Goal: Transaction & Acquisition: Purchase product/service

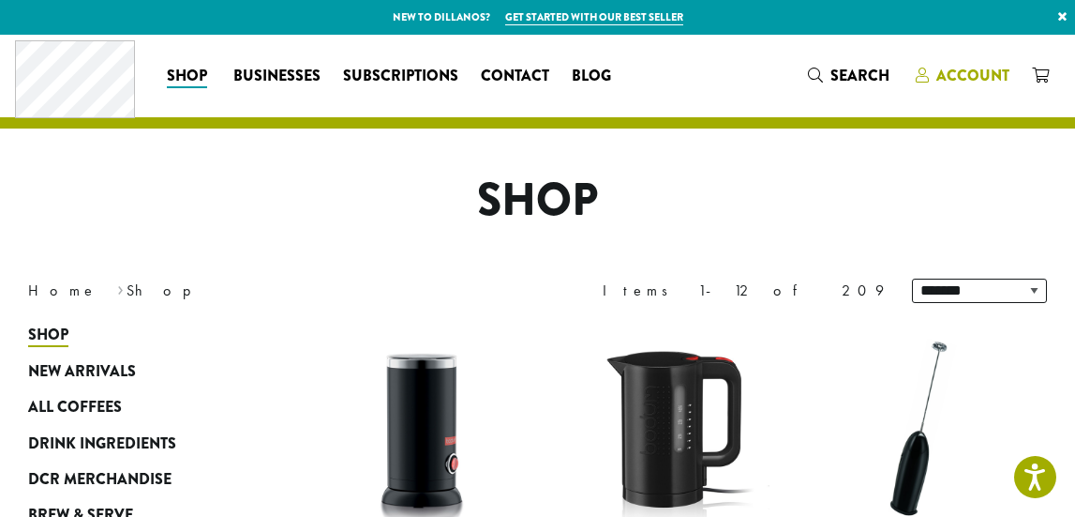
click at [970, 70] on span "Account" at bounding box center [973, 76] width 73 height 22
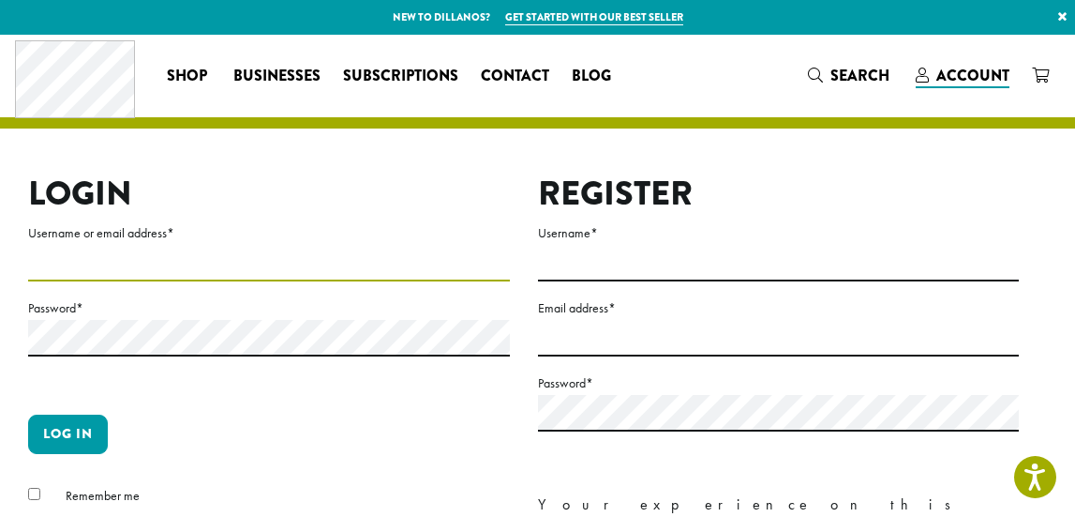
type input "**********"
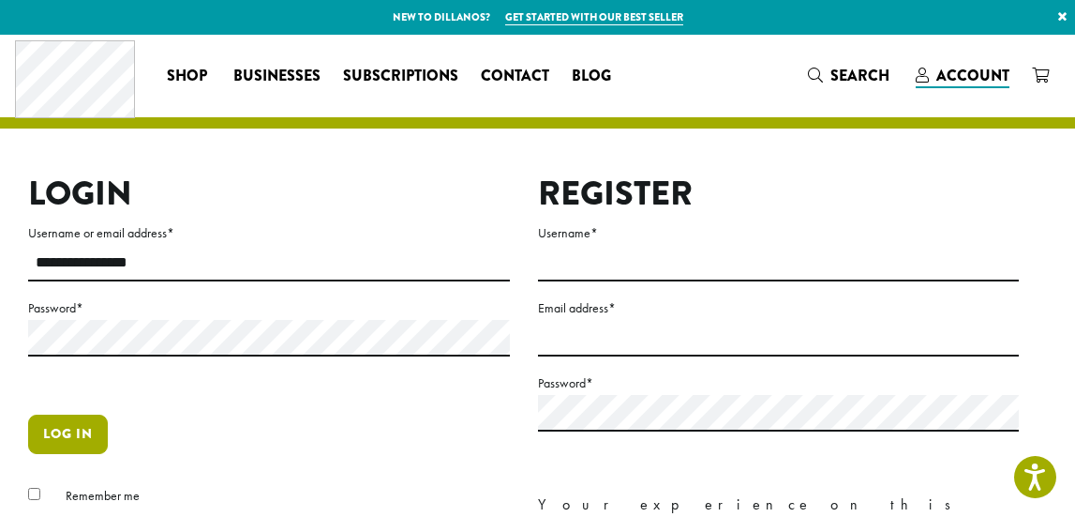
click at [61, 426] on button "Log in" at bounding box center [68, 433] width 80 height 39
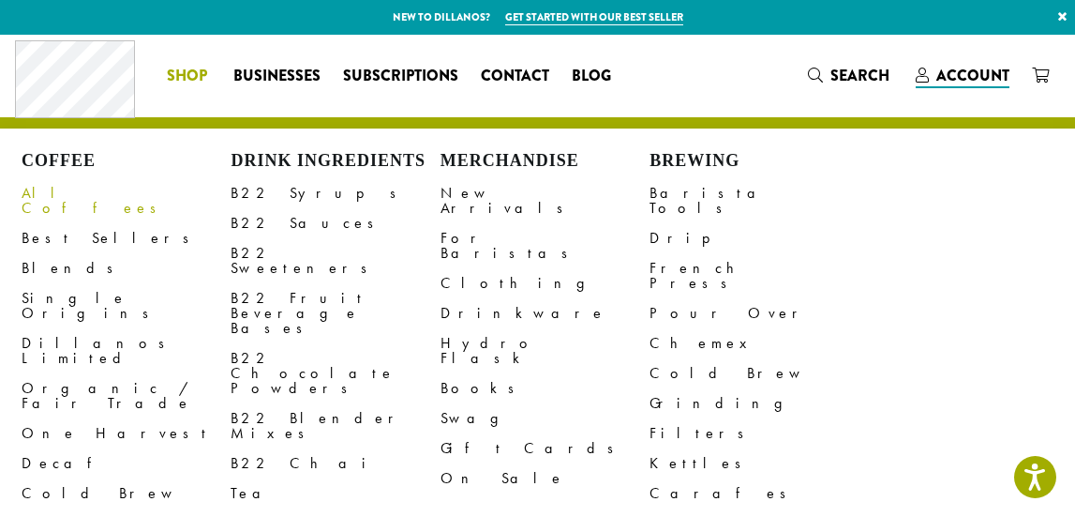
click at [67, 192] on link "All Coffees" at bounding box center [126, 200] width 209 height 45
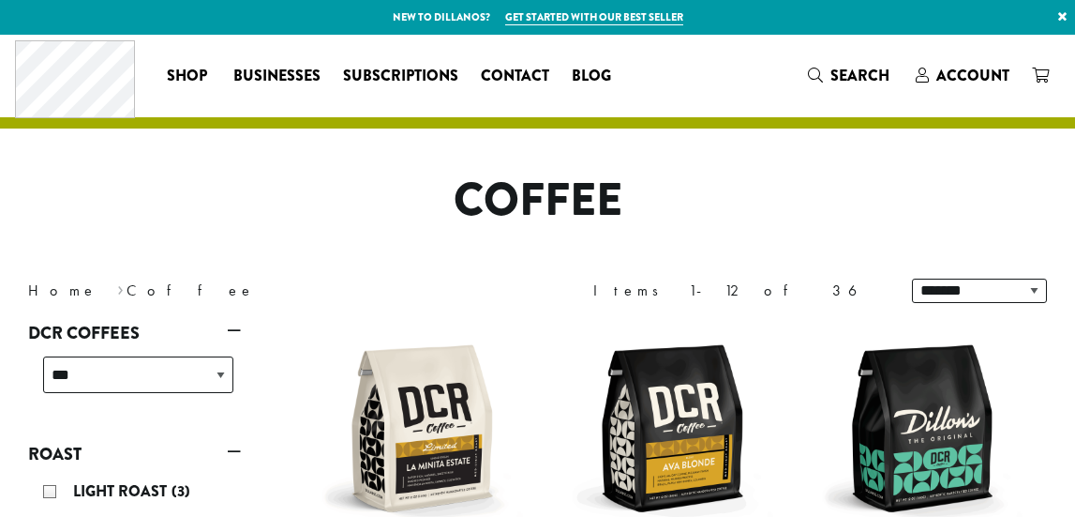
click at [858, 73] on span "Search" at bounding box center [860, 76] width 59 height 22
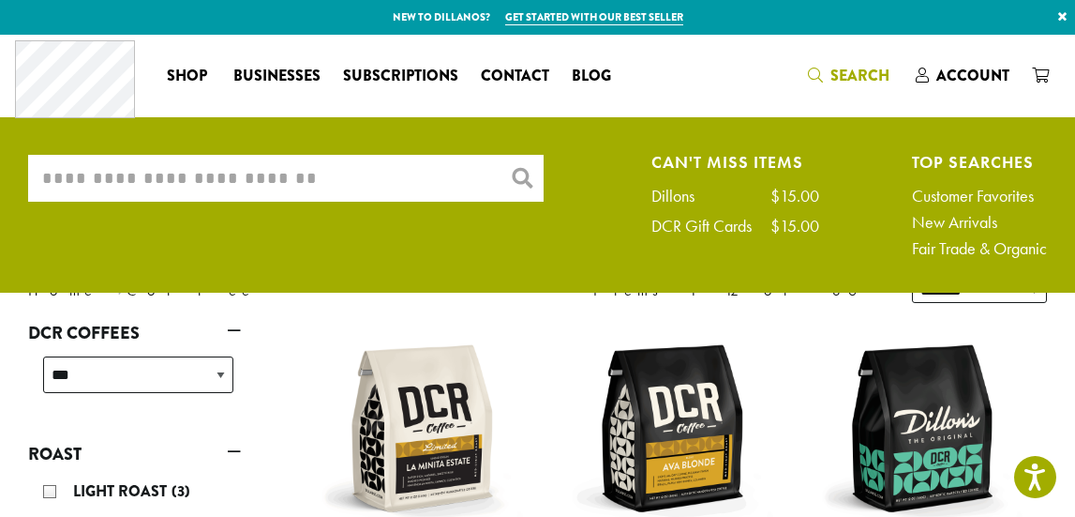
click at [212, 175] on input "What are you searching for?" at bounding box center [286, 178] width 516 height 47
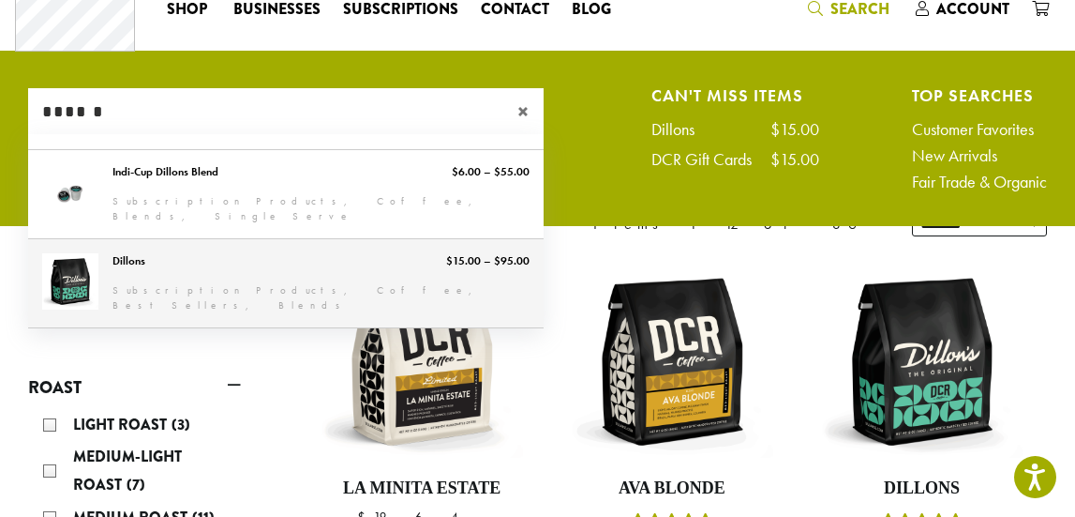
scroll to position [91, 0]
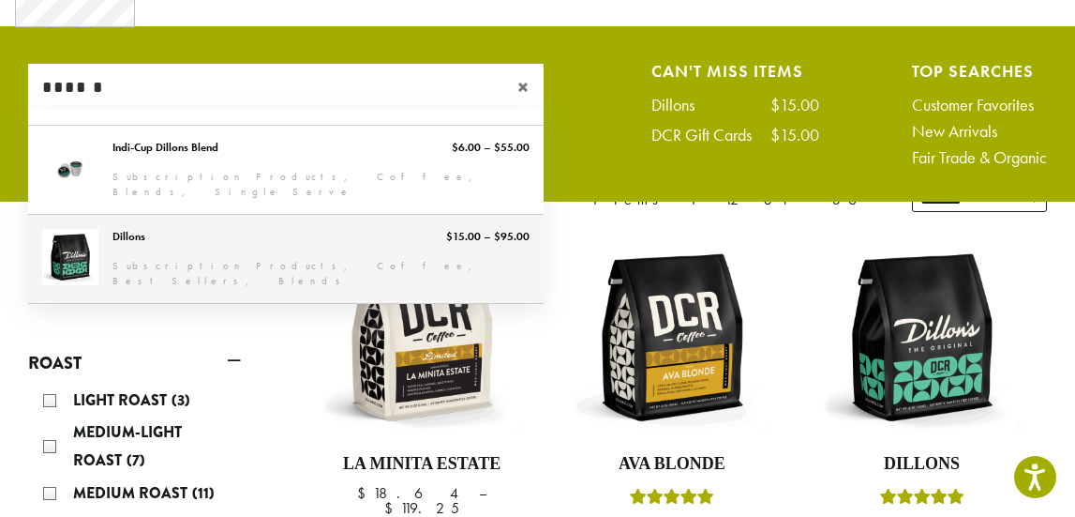
type input "******"
click at [192, 265] on link "Dillons" at bounding box center [286, 259] width 516 height 88
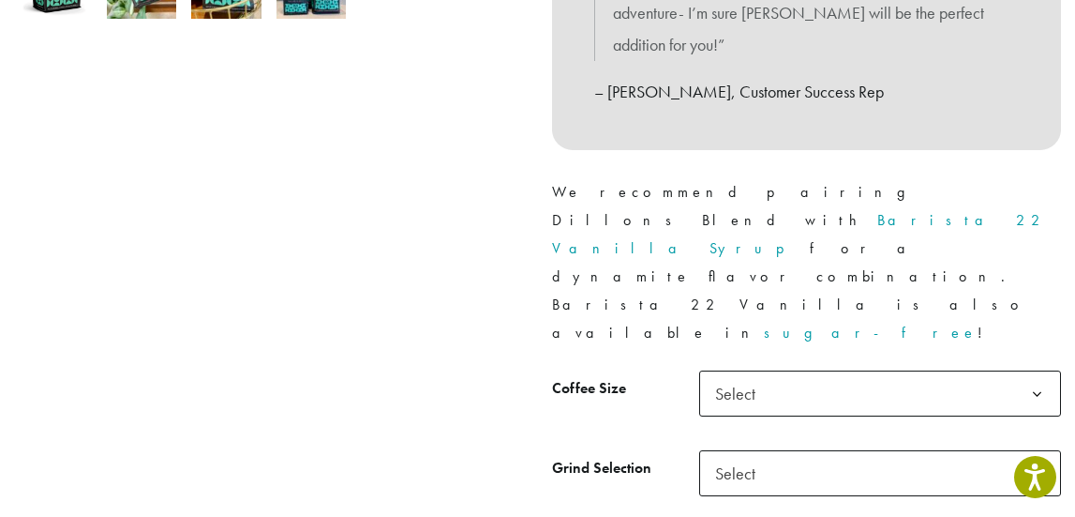
scroll to position [744, 0]
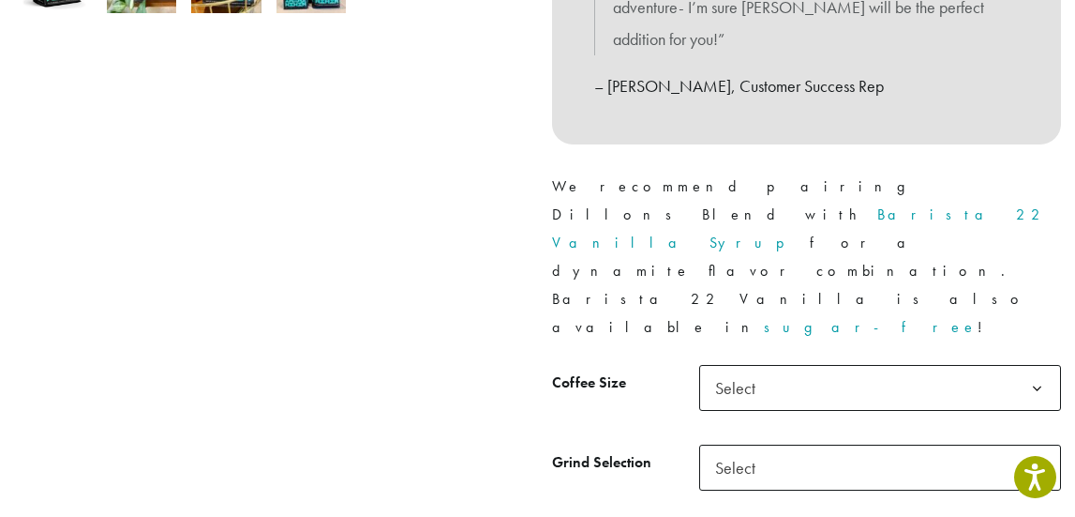
click at [1044, 366] on b at bounding box center [1037, 389] width 46 height 46
click at [1040, 445] on b at bounding box center [1037, 468] width 46 height 46
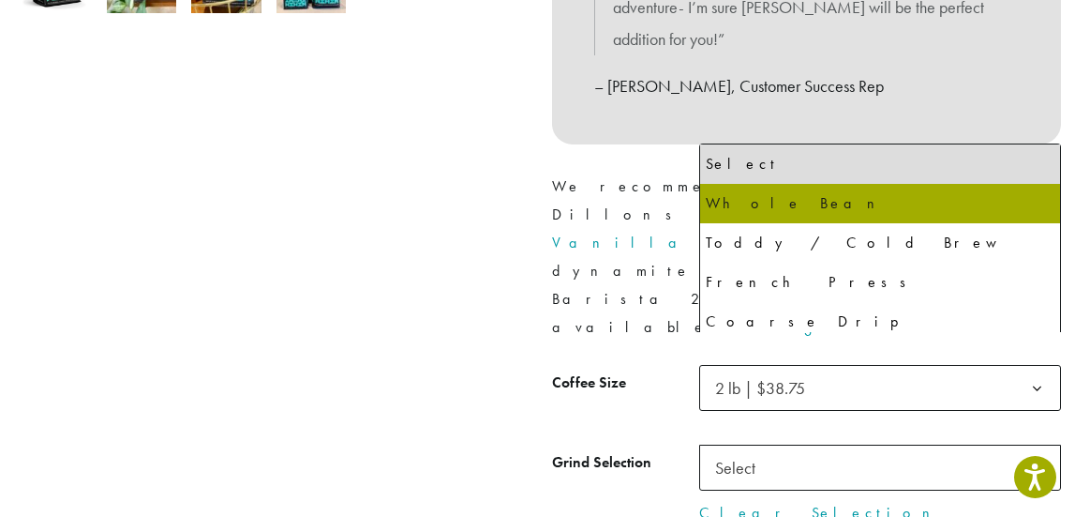
select select "**********"
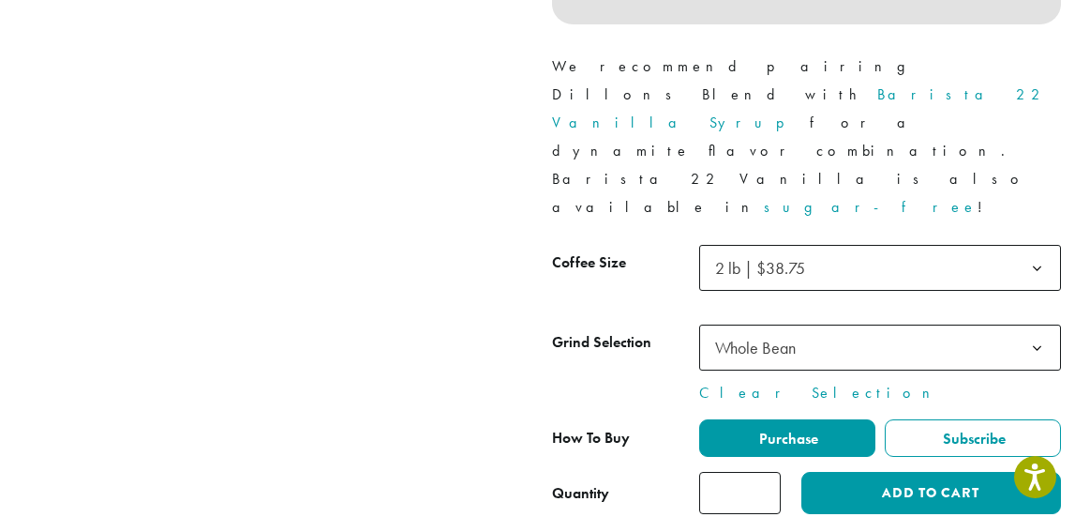
scroll to position [883, 0]
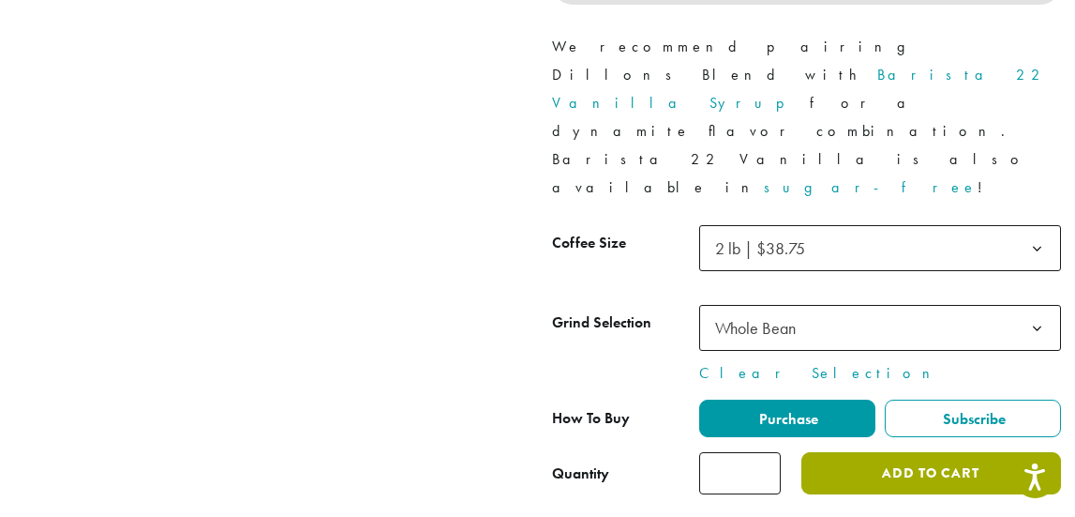
click at [909, 452] on button "Add to cart" at bounding box center [932, 473] width 260 height 42
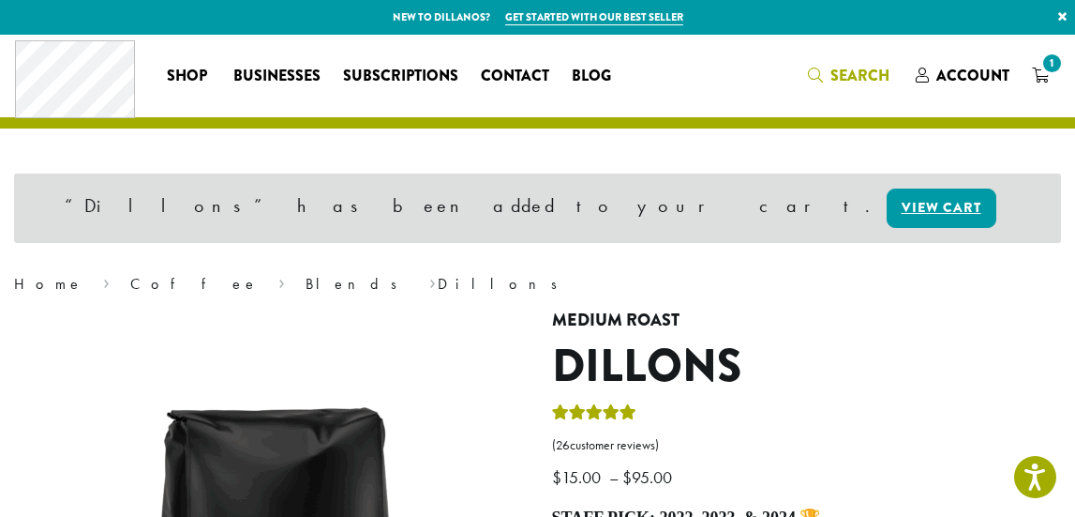
click at [882, 75] on span "Search" at bounding box center [860, 76] width 59 height 22
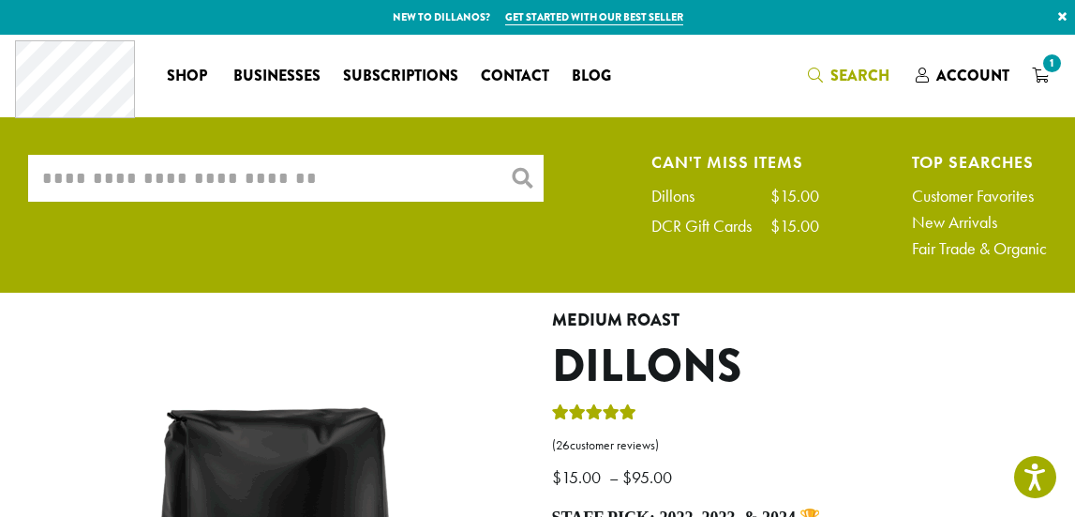
click at [402, 181] on input "What are you searching for?" at bounding box center [286, 178] width 516 height 47
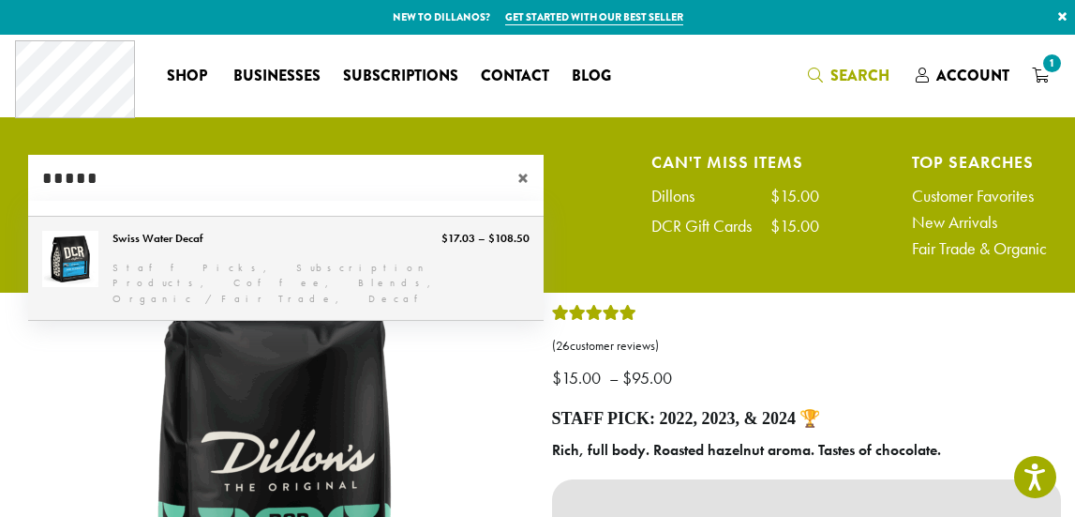
type input "*****"
click at [360, 254] on link "Swiss Water Decaf" at bounding box center [286, 269] width 516 height 104
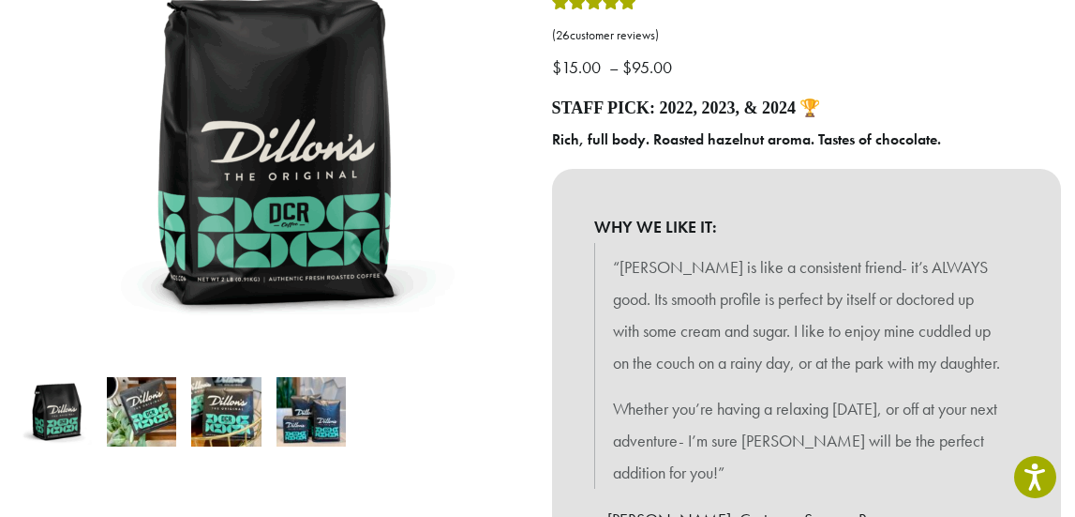
scroll to position [350, 0]
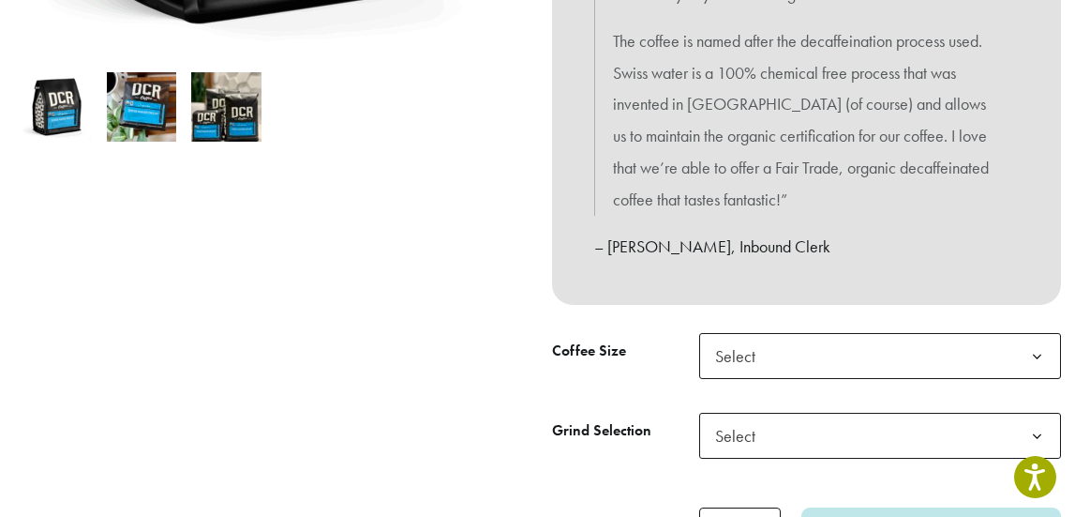
scroll to position [623, 0]
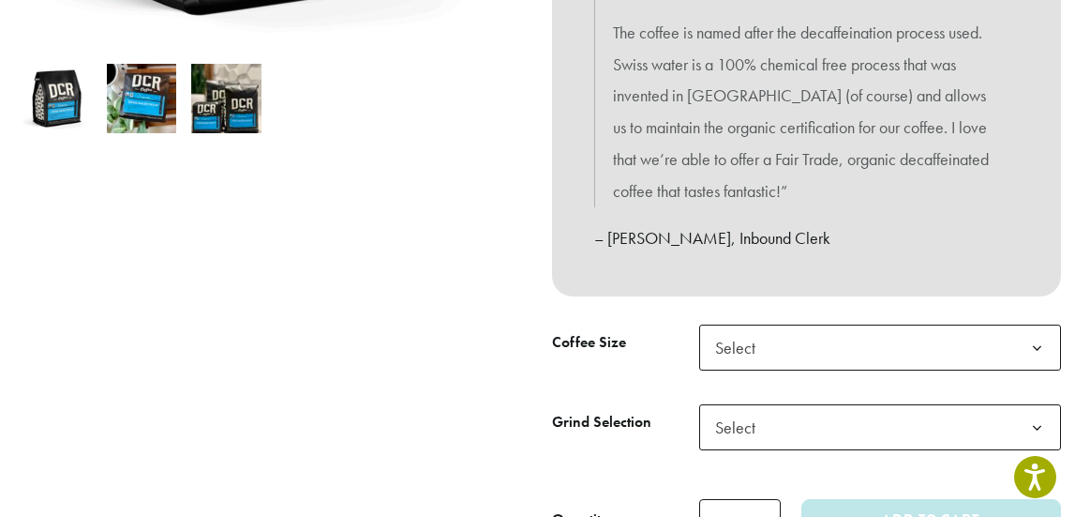
click at [1032, 343] on b at bounding box center [1037, 348] width 46 height 46
click at [1042, 424] on b at bounding box center [1037, 428] width 46 height 46
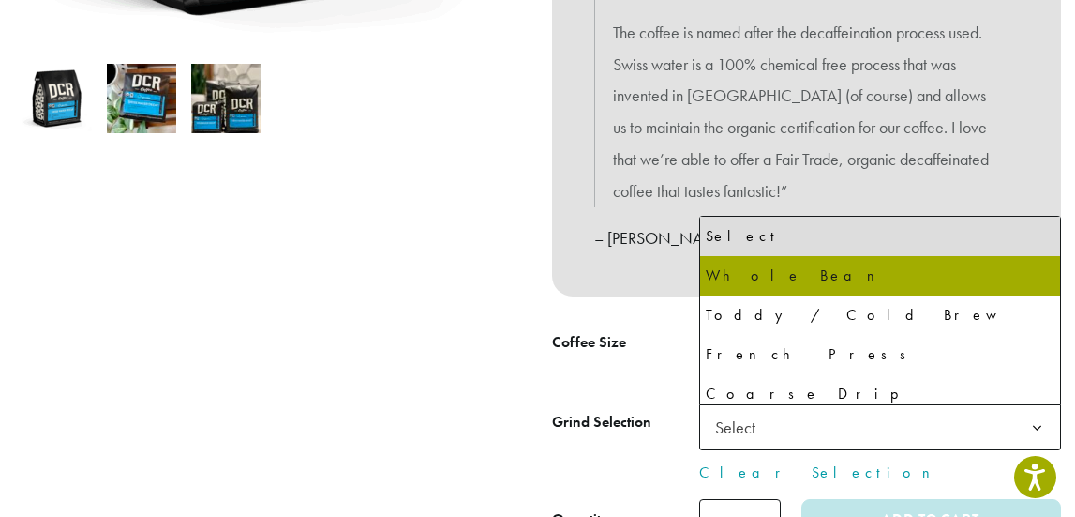
select select "**********"
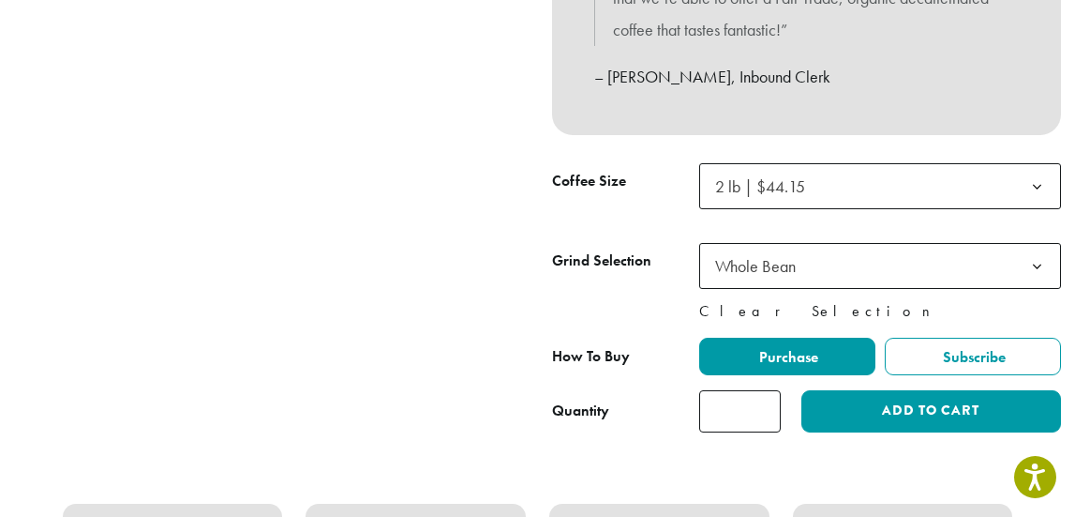
scroll to position [787, 0]
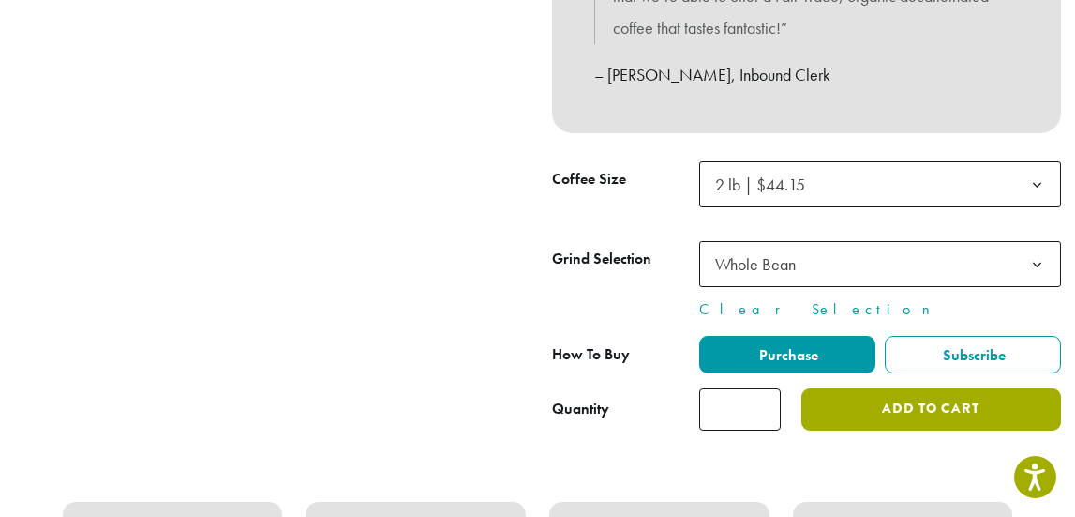
click at [864, 403] on button "Add to cart" at bounding box center [932, 409] width 260 height 42
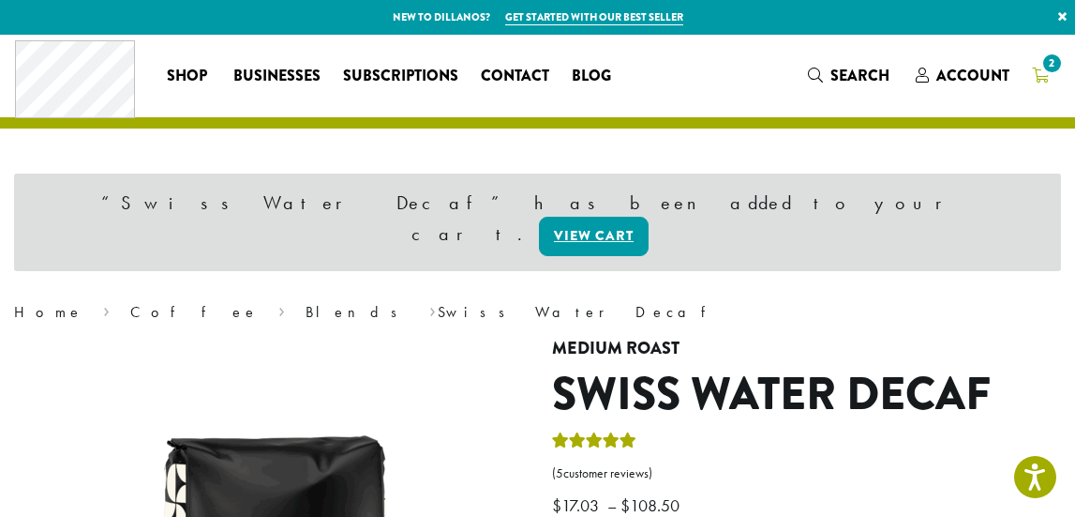
click at [1050, 68] on span "2" at bounding box center [1052, 63] width 25 height 25
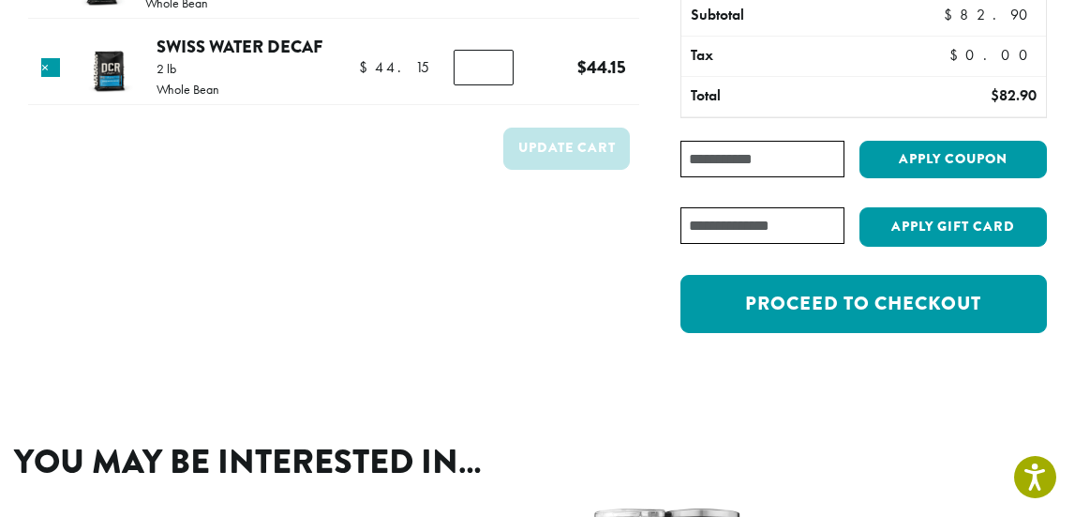
scroll to position [243, 0]
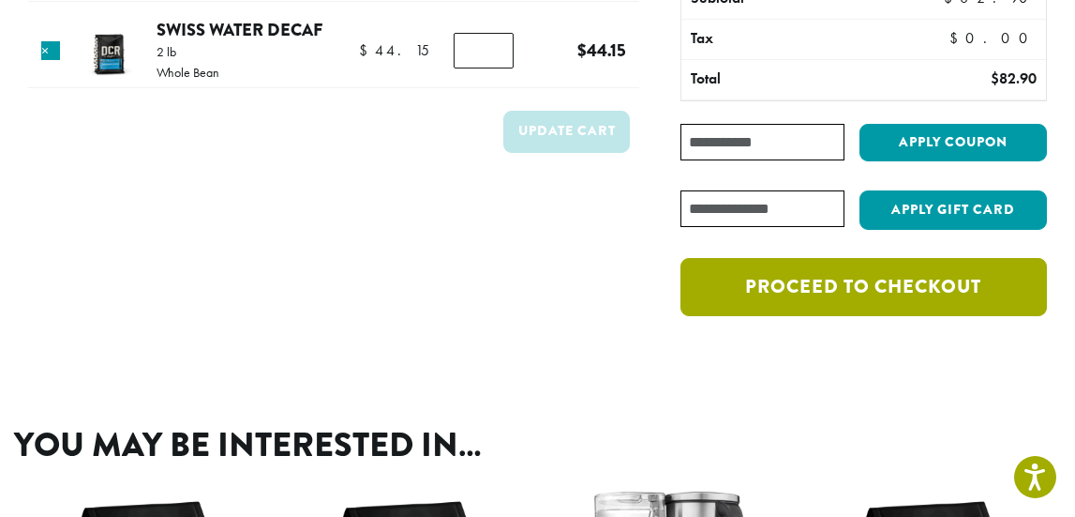
click at [905, 287] on link "Proceed to checkout" at bounding box center [864, 287] width 367 height 58
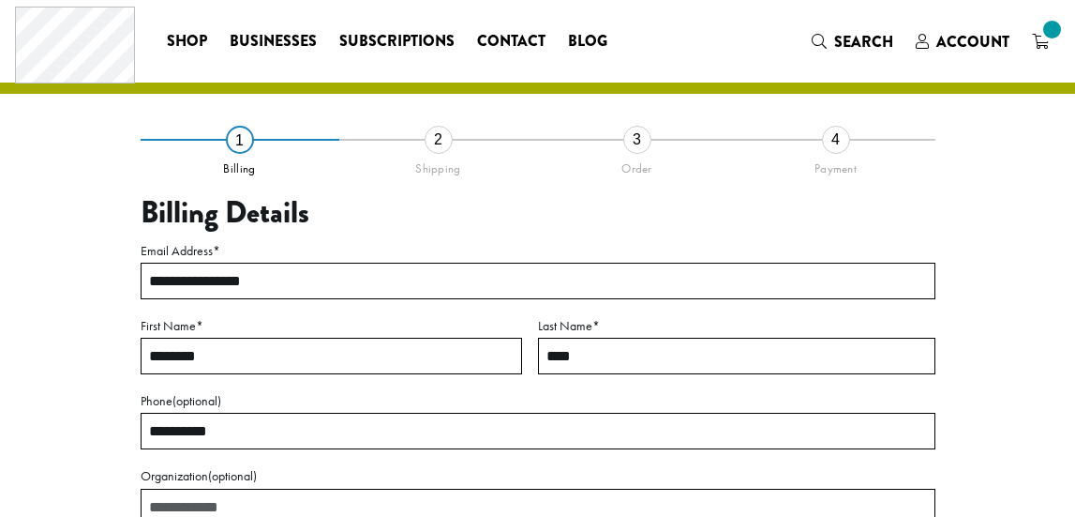
select select "**"
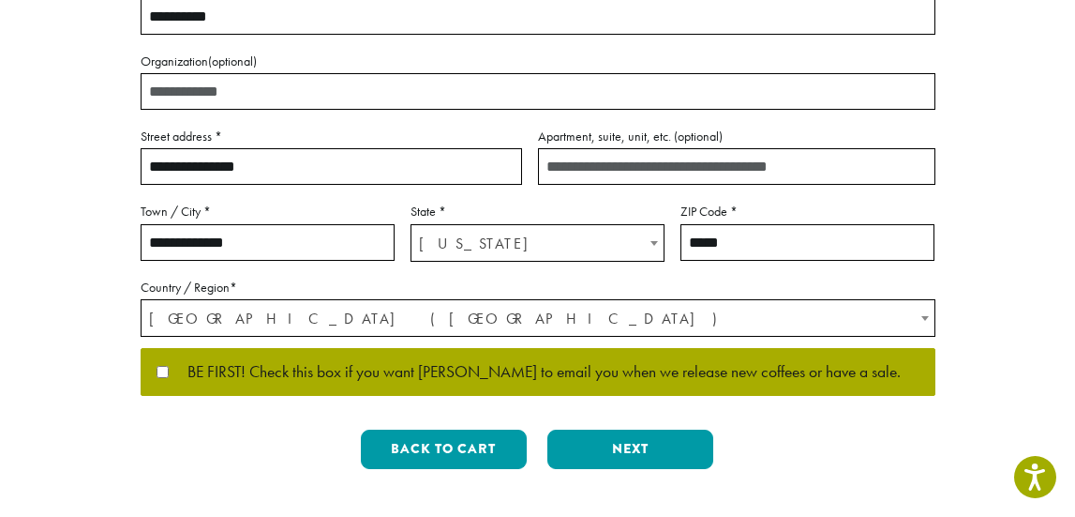
scroll to position [451, 0]
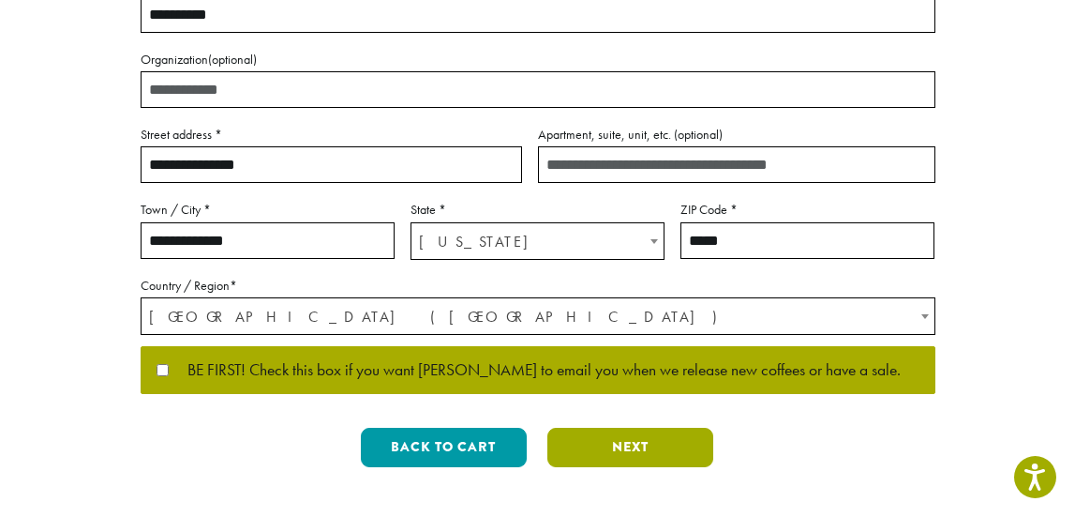
click at [593, 443] on button "Next" at bounding box center [631, 447] width 166 height 39
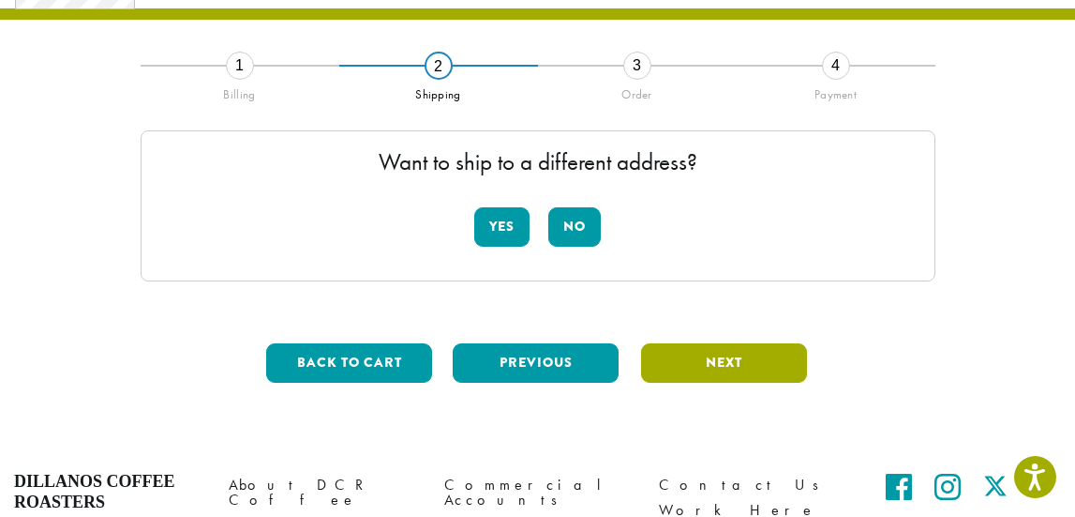
scroll to position [107, 0]
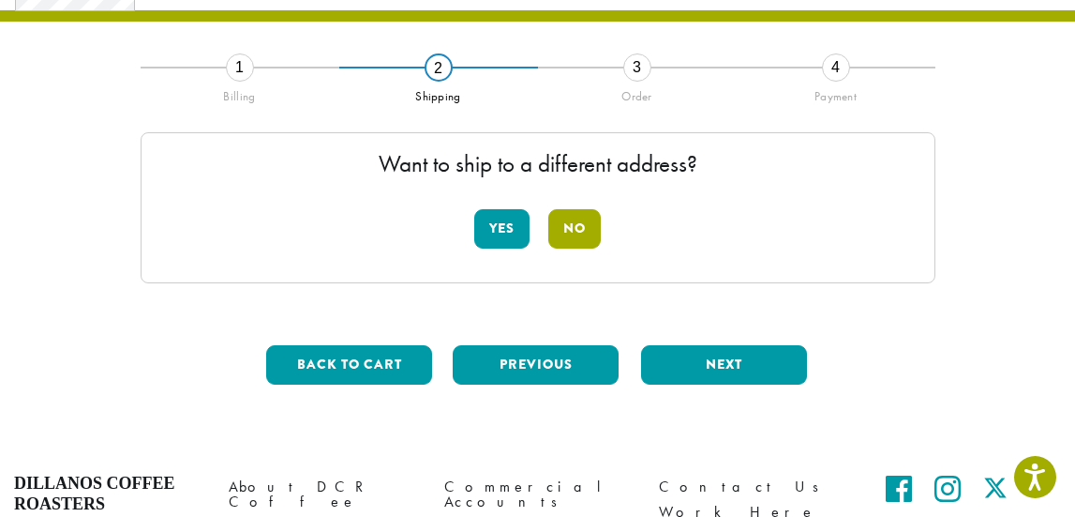
click at [579, 227] on button "No" at bounding box center [574, 228] width 53 height 39
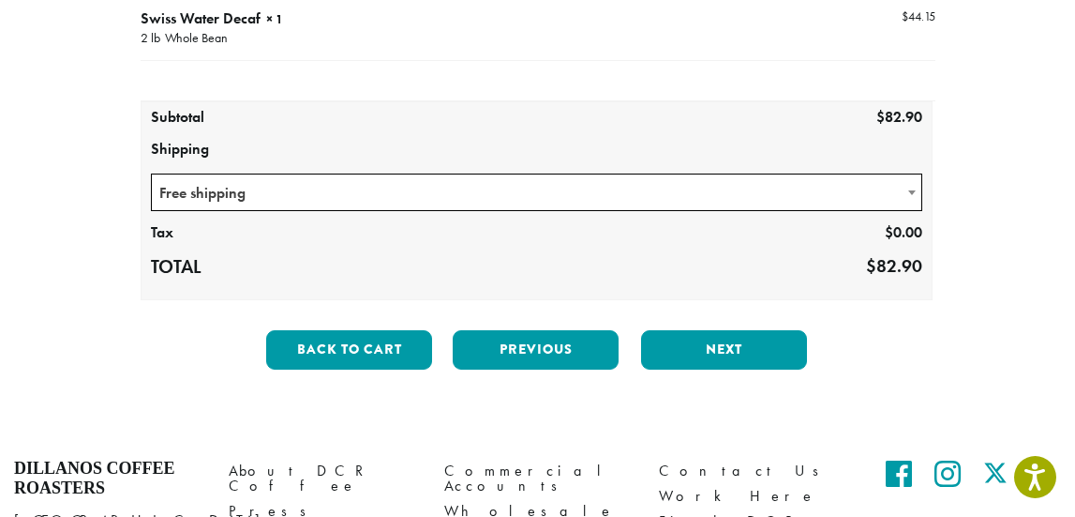
scroll to position [338, 0]
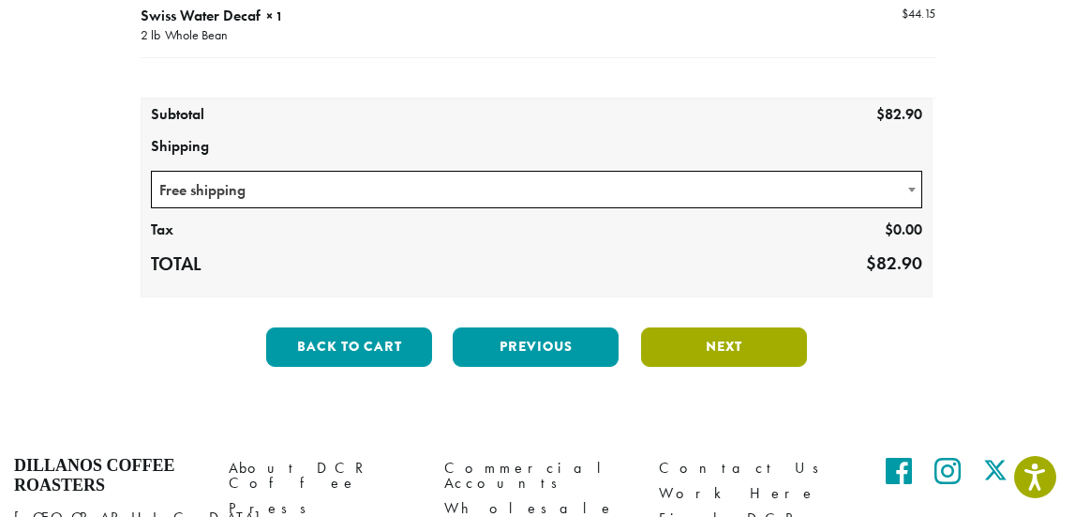
click at [720, 338] on button "Next" at bounding box center [724, 346] width 166 height 39
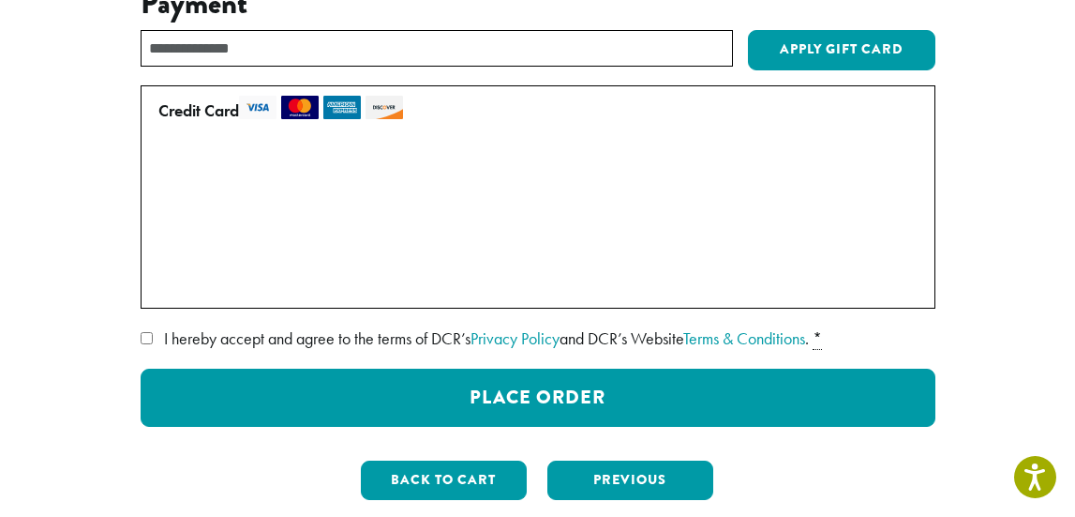
scroll to position [258, 0]
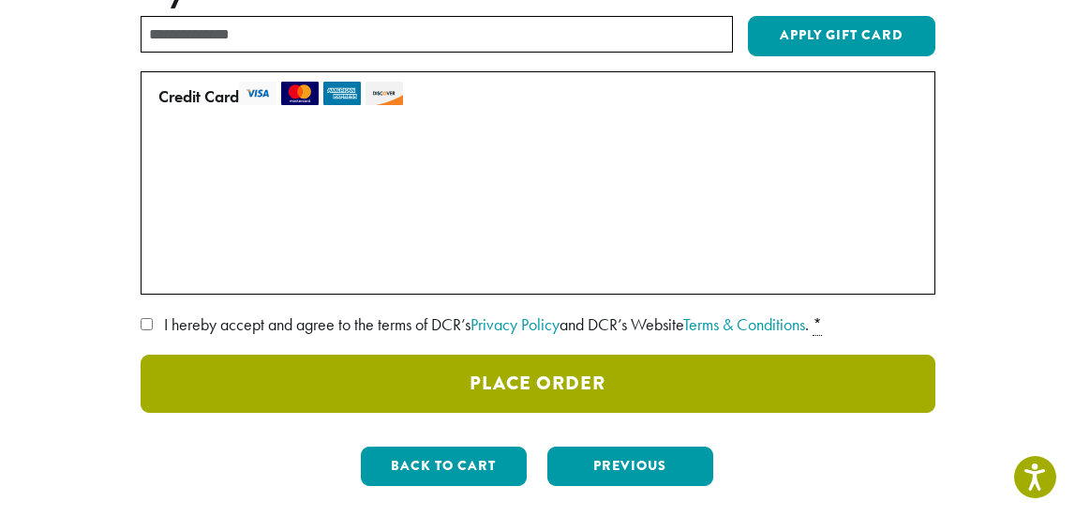
click at [403, 391] on button "Place Order" at bounding box center [538, 383] width 795 height 58
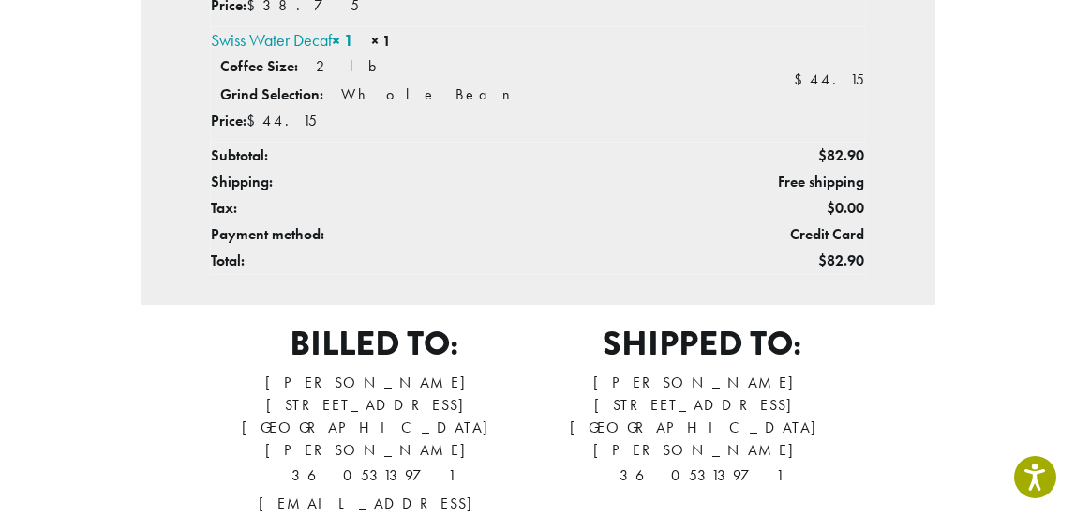
scroll to position [431, 0]
